Goal: Information Seeking & Learning: Learn about a topic

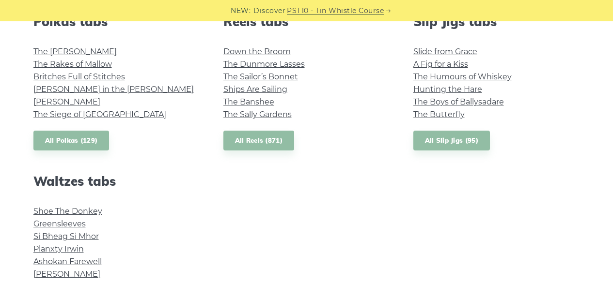
scroll to position [723, 0]
click at [73, 225] on link "Greensleeves" at bounding box center [59, 223] width 52 height 9
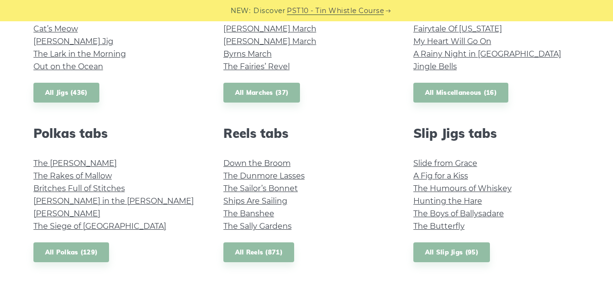
scroll to position [610, 0]
click at [436, 69] on link "Jingle Bells" at bounding box center [435, 66] width 44 height 9
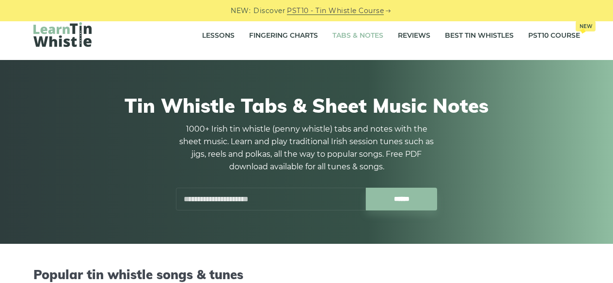
scroll to position [0, 0]
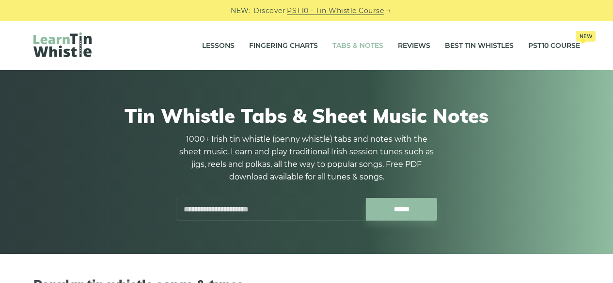
click at [242, 206] on input "text" at bounding box center [271, 209] width 190 height 23
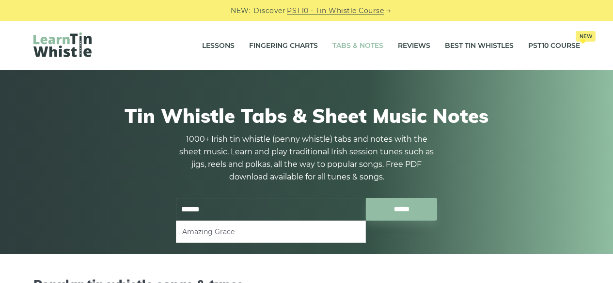
click at [231, 228] on li "Amazing Grace" at bounding box center [270, 232] width 177 height 12
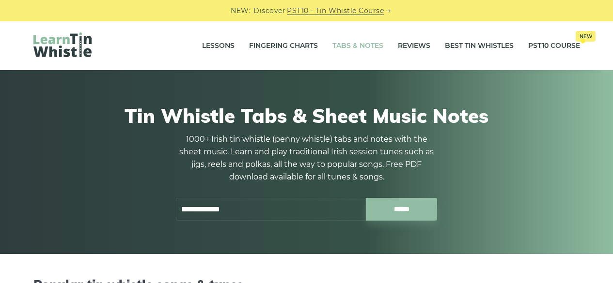
type input "**********"
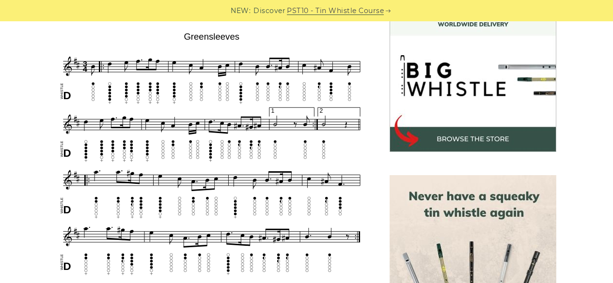
scroll to position [303, 0]
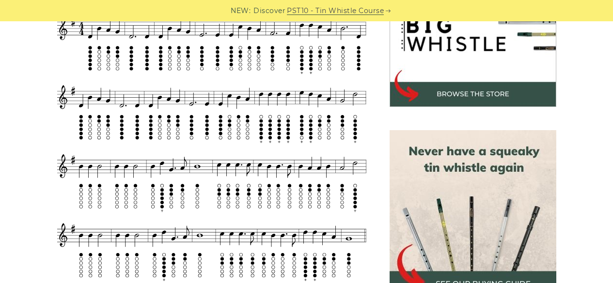
scroll to position [335, 0]
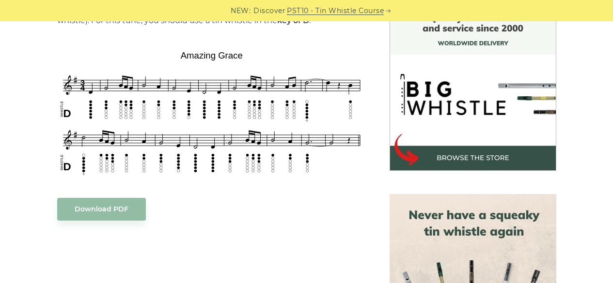
scroll to position [274, 0]
drag, startPoint x: 0, startPoint y: 0, endPoint x: 64, endPoint y: 254, distance: 262.4
click at [64, 254] on div "More popular tabs" at bounding box center [212, 277] width 332 height 75
